Goal: Information Seeking & Learning: Learn about a topic

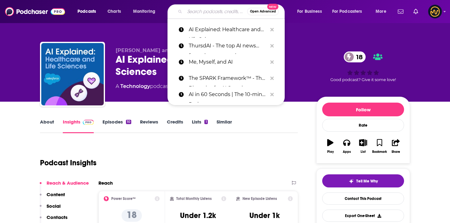
click at [196, 16] on input "Search podcasts, credits, & more..." at bounding box center [216, 12] width 62 height 10
type input "Dev and Doc: AI For Healthcare Podcast"
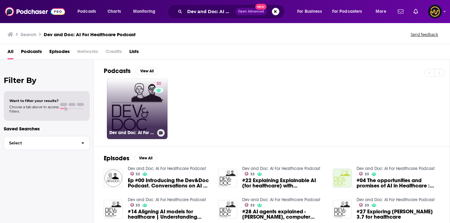
click at [142, 88] on link "33 Dev and Doc: AI For Healthcare Podcast" at bounding box center [137, 109] width 61 height 61
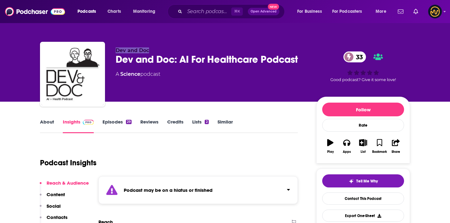
drag, startPoint x: 117, startPoint y: 51, endPoint x: 153, endPoint y: 50, distance: 36.6
click at [154, 50] on p "Dev and Doc" at bounding box center [211, 50] width 191 height 6
copy span "Dev and Doc"
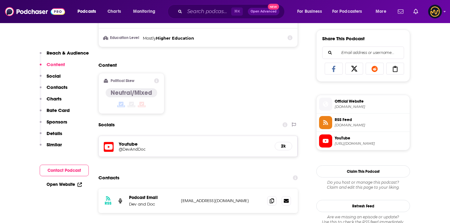
scroll to position [472, 0]
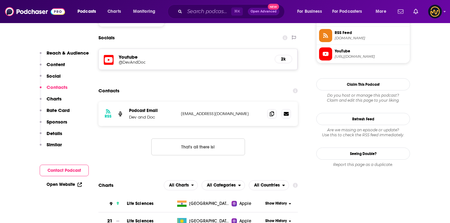
click at [178, 22] on div "Podcasts Charts Monitoring ⌘ K Open Advanced New For Business For Podcasters Mo…" at bounding box center [225, 11] width 450 height 23
click at [183, 18] on div "⌘ K Open Advanced New" at bounding box center [225, 11] width 117 height 14
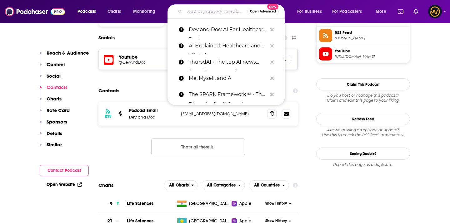
click at [190, 16] on input "Search podcasts, credits, & more..." at bounding box center [216, 12] width 62 height 10
paste input "AI in Healthcare and Life Sciences Podcast"
type input "AI in Healthcare and Life Sciences Podcast"
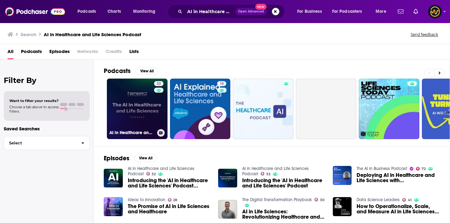
click at [140, 105] on link "32 AI in Healthcare and Life Sciences Podcast" at bounding box center [137, 109] width 61 height 61
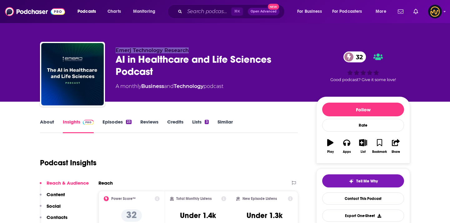
drag, startPoint x: 116, startPoint y: 50, endPoint x: 195, endPoint y: 50, distance: 79.0
click at [196, 50] on p "Emerj Technology Research" at bounding box center [211, 50] width 191 height 6
copy span "Emerj Technology Research"
click at [203, 6] on div "⌘ K Open Advanced New" at bounding box center [225, 11] width 117 height 14
click at [202, 10] on input "Search podcasts, credits, & more..." at bounding box center [208, 12] width 47 height 10
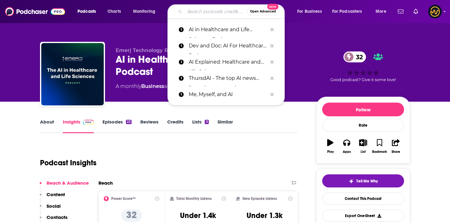
paste input "DataFramed"
type input "DataFramed"
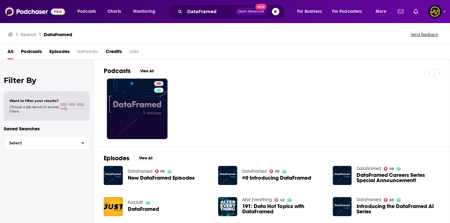
click at [141, 106] on link "68" at bounding box center [137, 109] width 61 height 61
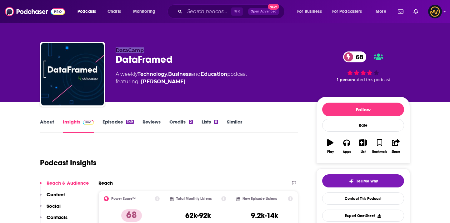
drag, startPoint x: 116, startPoint y: 51, endPoint x: 145, endPoint y: 51, distance: 29.4
click at [146, 51] on p "DataCamp" at bounding box center [211, 50] width 191 height 6
copy span "DataCamp"
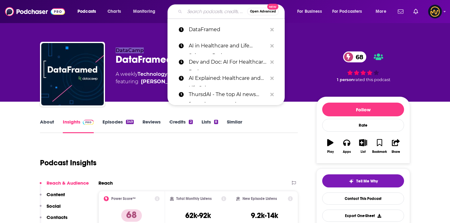
click at [230, 11] on input "Search podcasts, credits, & more..." at bounding box center [216, 12] width 62 height 10
paste input "No Priors: Artificial Intelligence | Technology | Startups"
type input "No Priors: Artificial Intelligence | Technology | Startups"
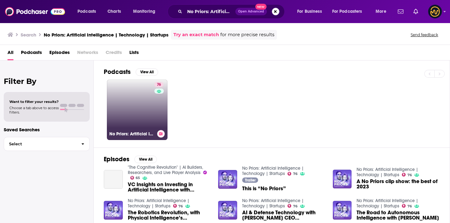
click at [121, 129] on link "76 No Priors: Artificial Intelligence | Technology | Startups" at bounding box center [137, 110] width 61 height 61
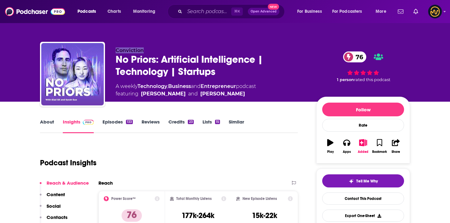
drag, startPoint x: 116, startPoint y: 50, endPoint x: 148, endPoint y: 47, distance: 32.9
click at [148, 48] on p "Conviction" at bounding box center [211, 50] width 191 height 6
copy span "Conviction"
click at [188, 11] on input "Search podcasts, credits, & more..." at bounding box center [208, 12] width 47 height 10
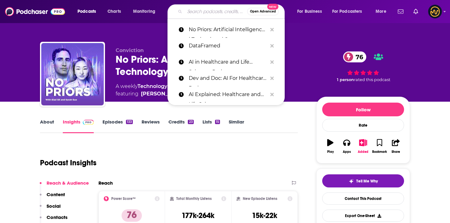
type input "v"
paste input "Into AI Safety"
type input "Into AI Safety"
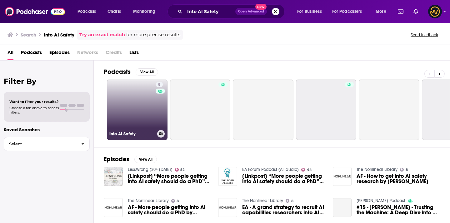
click at [132, 111] on link "8 Into AI Safety" at bounding box center [137, 110] width 61 height 61
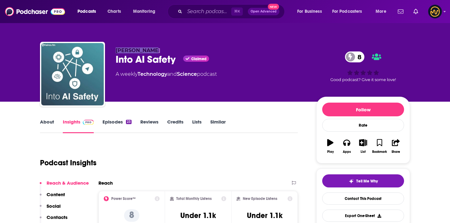
drag, startPoint x: 115, startPoint y: 53, endPoint x: 166, endPoint y: 52, distance: 50.6
click at [167, 52] on p "[PERSON_NAME]" at bounding box center [211, 50] width 191 height 6
copy span "[PERSON_NAME]"
click at [191, 13] on input "Search podcasts, credits, & more..." at bounding box center [208, 12] width 47 height 10
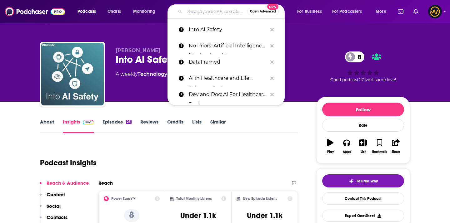
paste input "The Road to Accountable AI"
type input "The Road to Accountable AI"
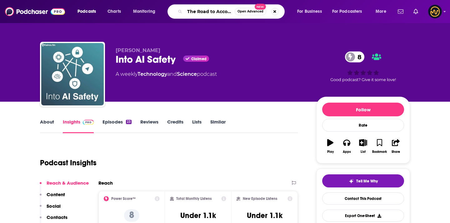
scroll to position [0, 19]
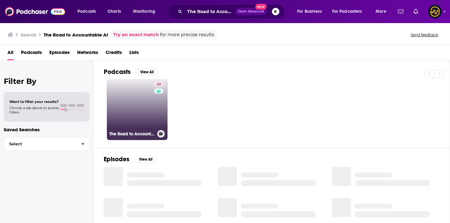
click at [140, 94] on link "39 The Road to Accountable AI" at bounding box center [137, 110] width 61 height 61
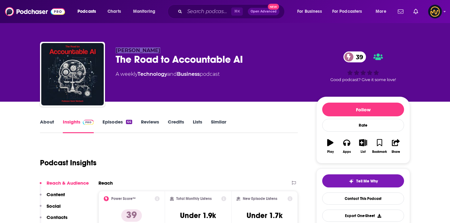
drag, startPoint x: 126, startPoint y: 48, endPoint x: 165, endPoint y: 45, distance: 39.8
click at [167, 47] on div "[PERSON_NAME] The Road to Accountable AI 39 A weekly Technology and Business po…" at bounding box center [225, 75] width 370 height 67
copy span "[PERSON_NAME]"
